Goal: Check status: Check status

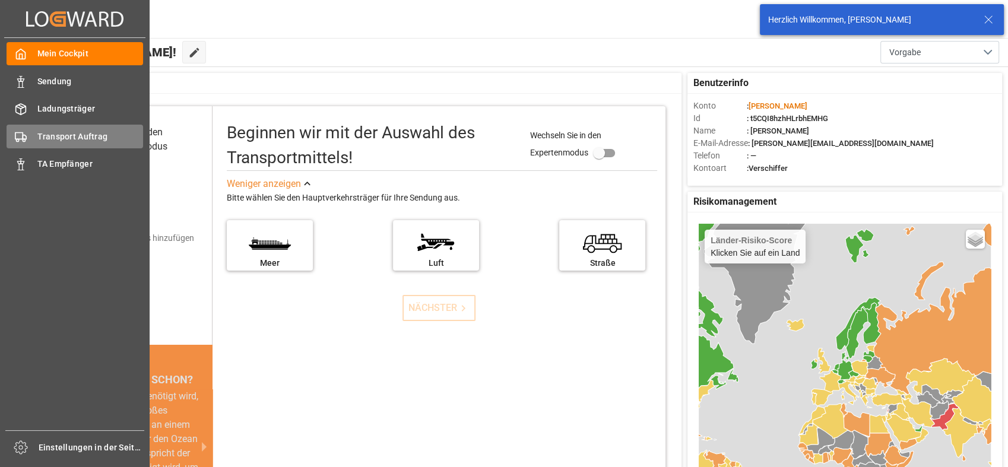
click at [19, 138] on icon at bounding box center [21, 137] width 12 height 12
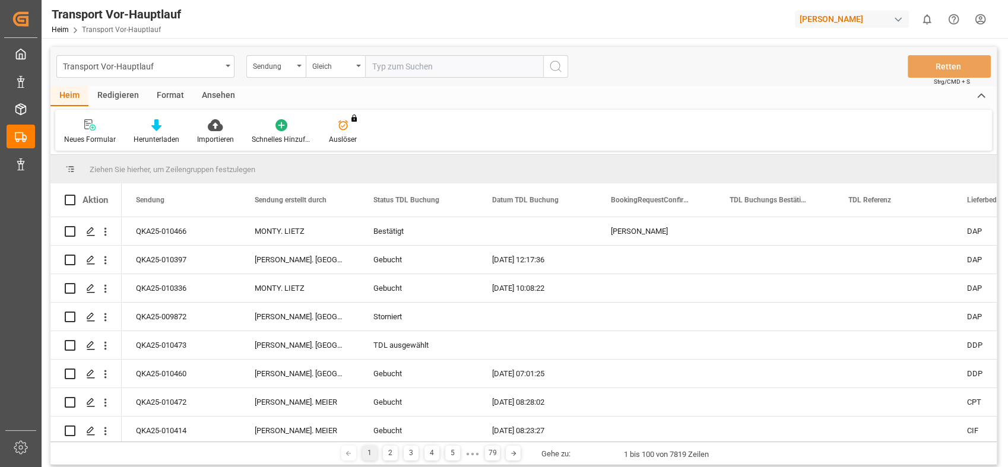
click at [214, 96] on div "Ansehen" at bounding box center [218, 96] width 51 height 20
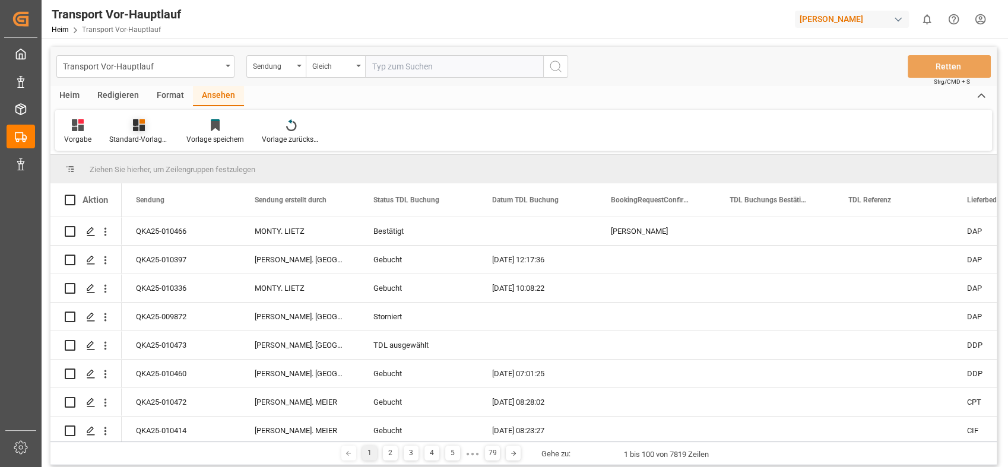
click at [138, 137] on div "Standard-Vorlagen" at bounding box center [138, 139] width 59 height 11
click at [150, 166] on div "Dachser TA Buchungen" at bounding box center [171, 168] width 104 height 12
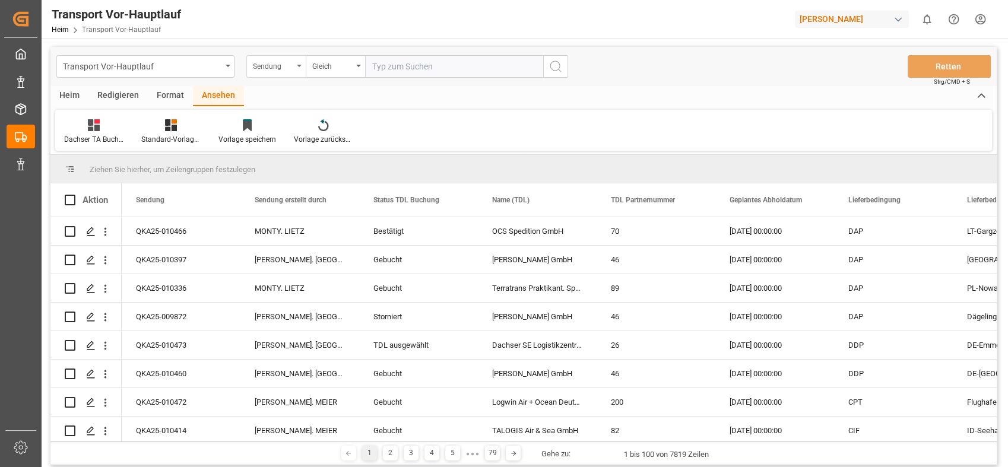
click at [297, 65] on icon "Menü öffnen" at bounding box center [299, 66] width 5 height 2
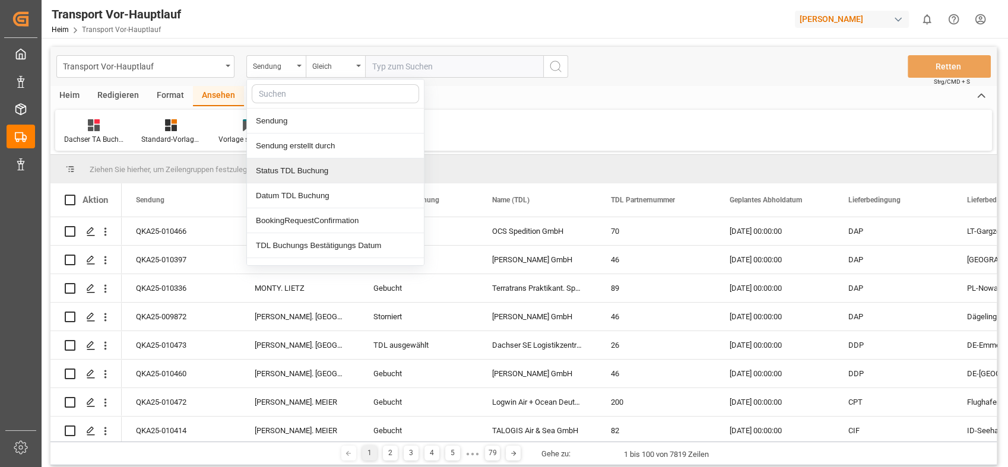
click at [294, 172] on div "Status TDL Buchung" at bounding box center [335, 171] width 177 height 25
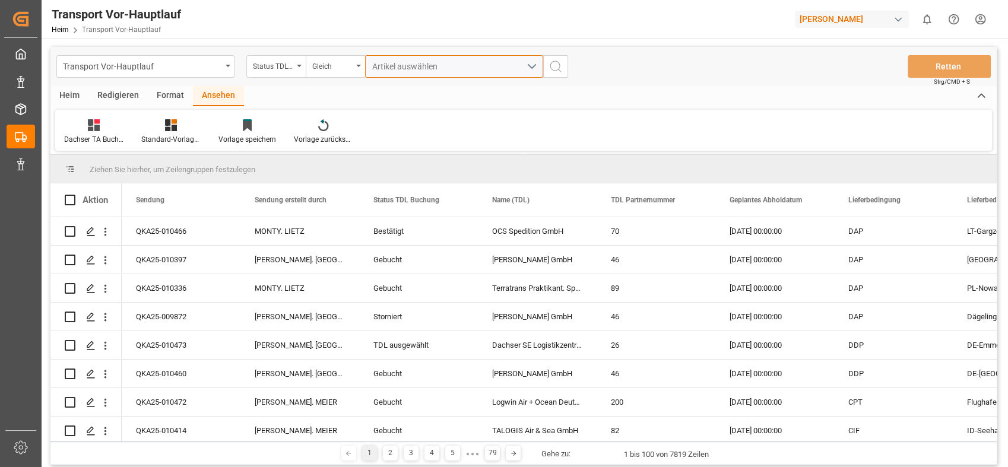
click at [434, 70] on span "Artikel auswählen" at bounding box center [407, 67] width 71 height 10
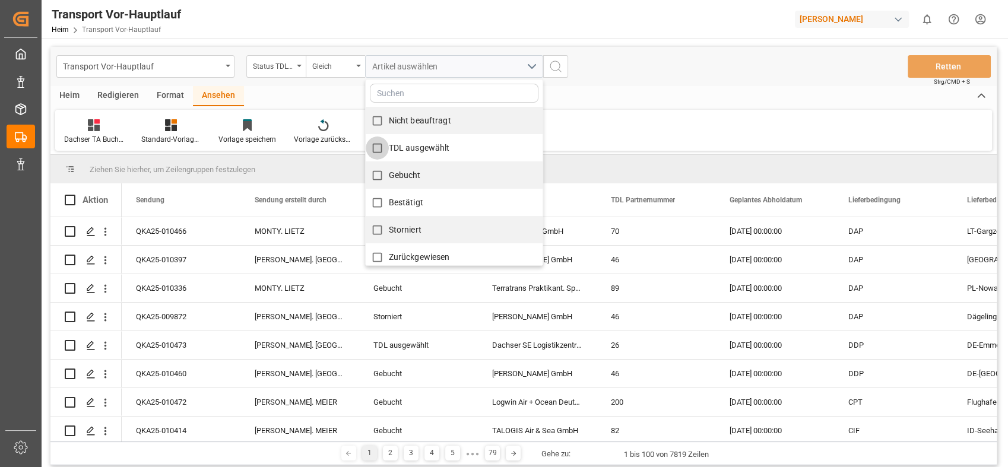
click at [377, 147] on input "TDL ausgewählt" at bounding box center [377, 148] width 23 height 23
checkbox input "true"
click at [553, 62] on icon at bounding box center [556, 66] width 14 height 14
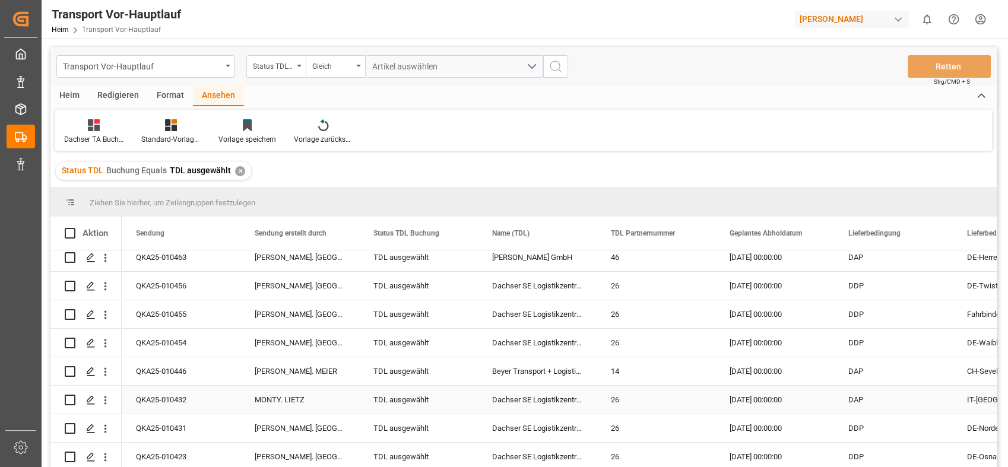
scroll to position [68, 0]
click at [518, 238] on div "Name (TDL)" at bounding box center [532, 233] width 80 height 33
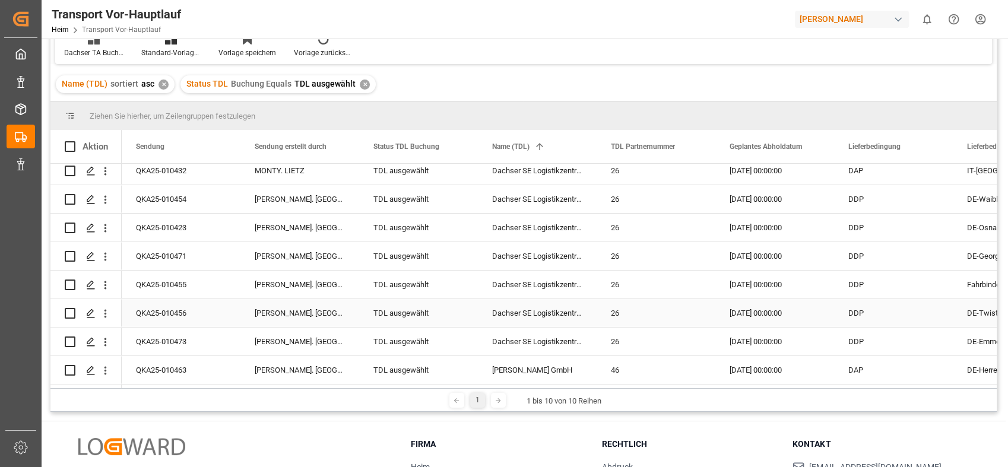
scroll to position [132, 0]
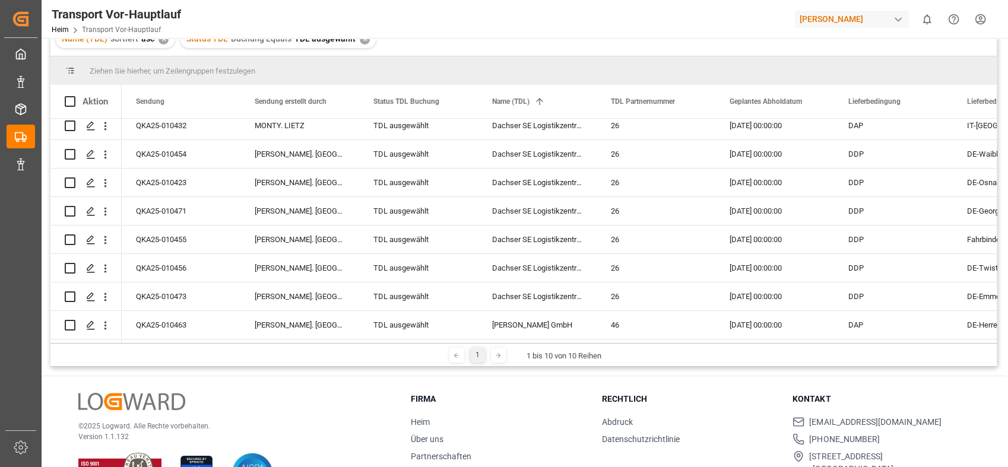
drag, startPoint x: 371, startPoint y: 344, endPoint x: 430, endPoint y: 344, distance: 59.4
click at [430, 344] on div "1 1 bis 10 von 10 Reihen" at bounding box center [523, 355] width 946 height 24
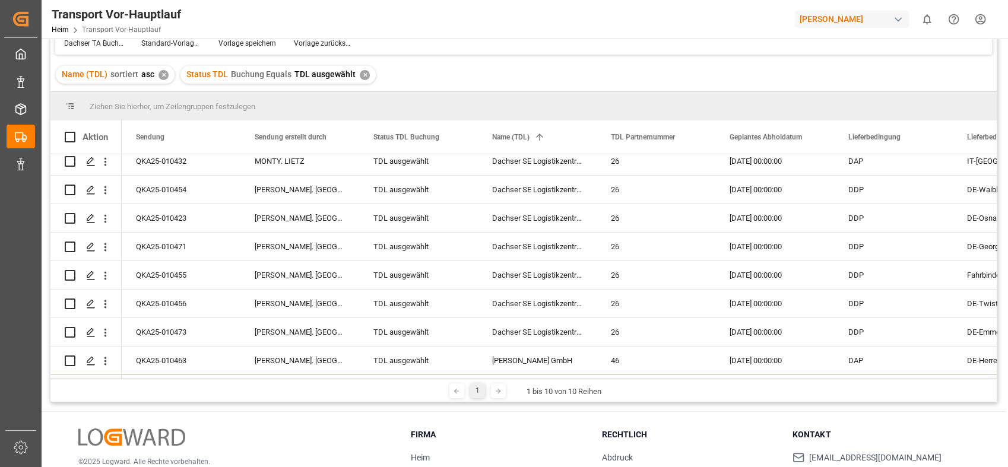
scroll to position [167, 0]
